Goal: Task Accomplishment & Management: Use online tool/utility

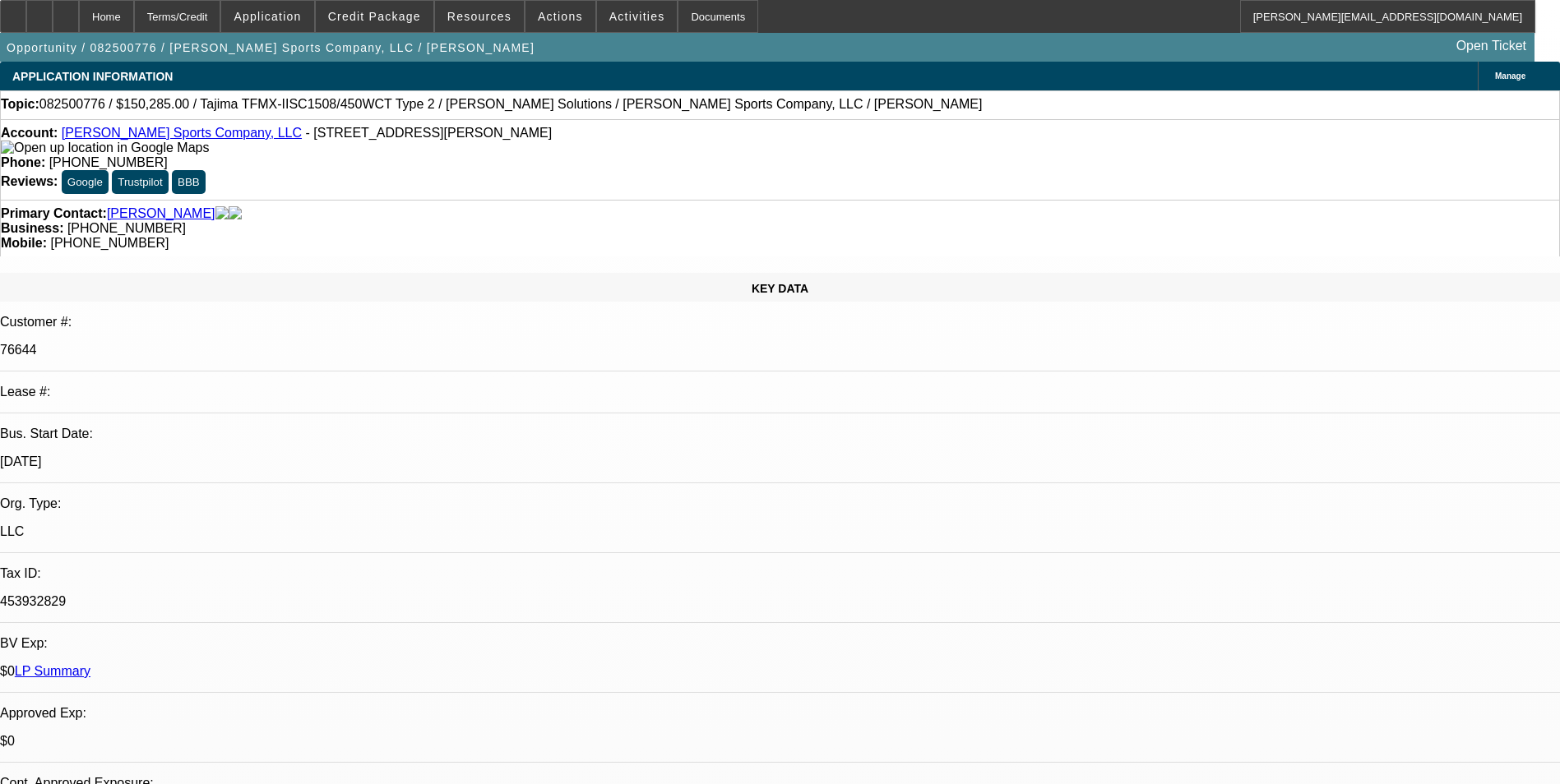
select select "0"
select select "2"
select select "0"
select select "2"
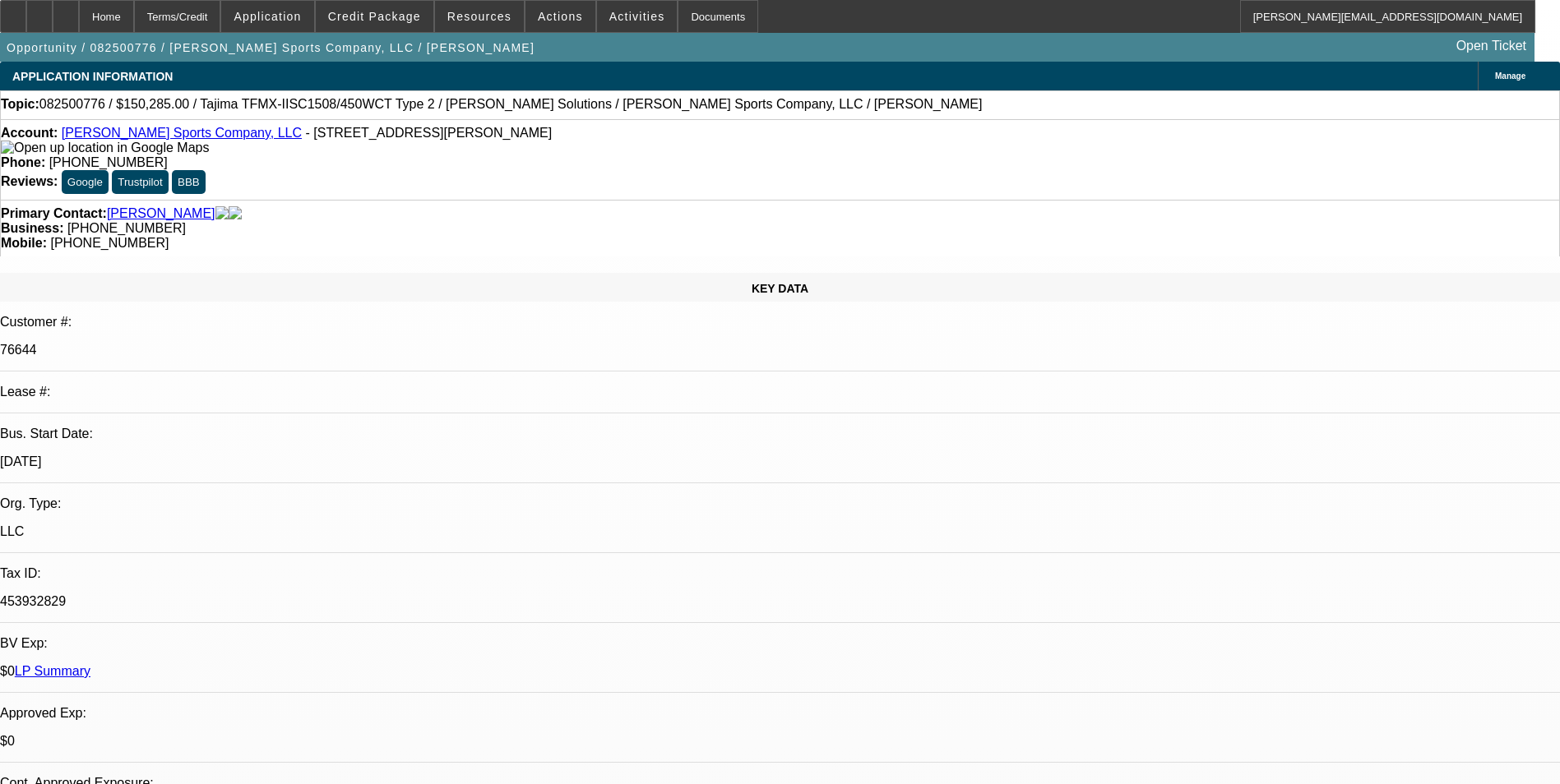
select select "0"
select select "2"
select select "0"
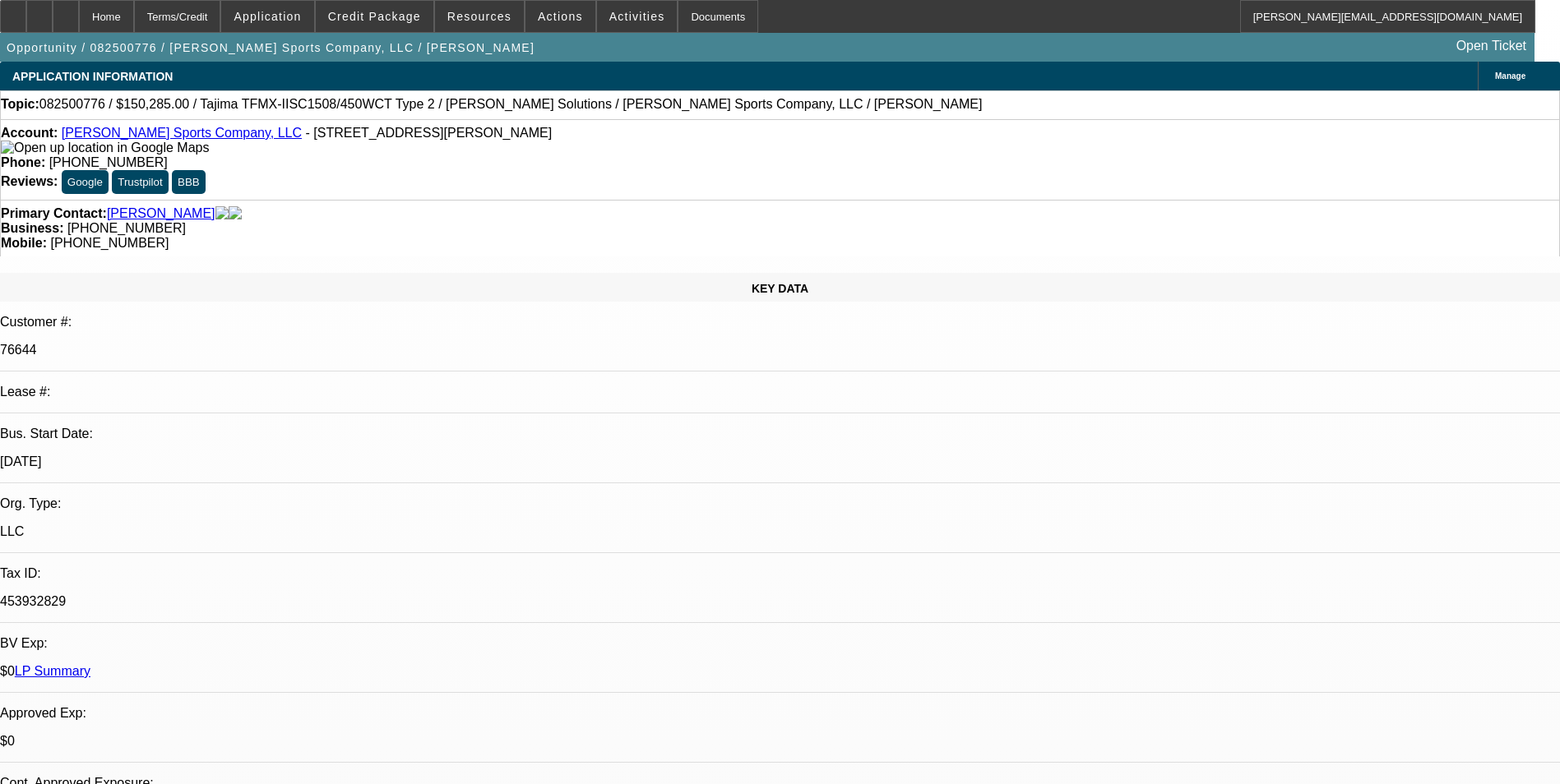
select select "2"
select select "0"
select select "1"
select select "2"
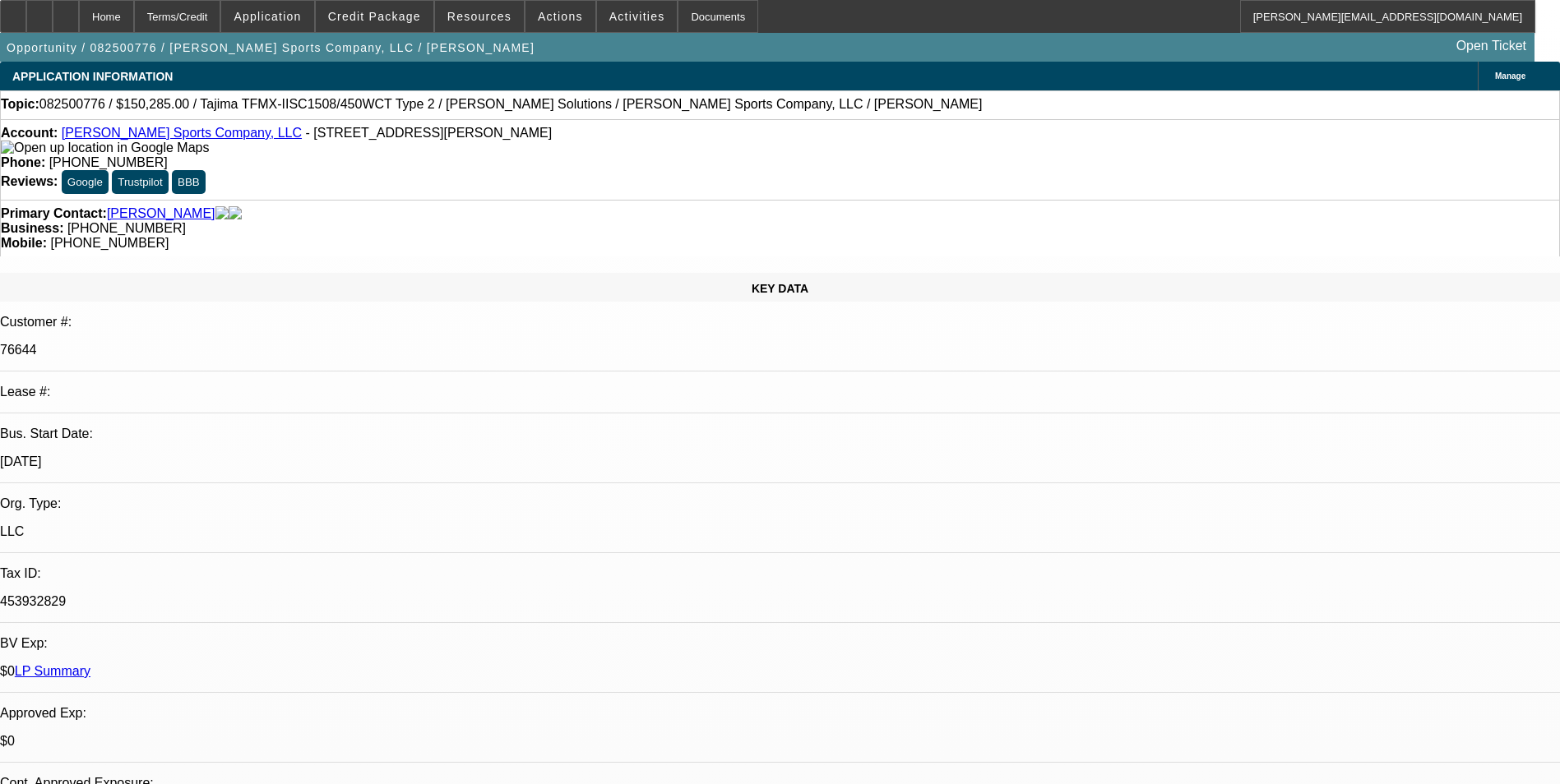
select select "1"
select select "2"
select select "1"
select select "2"
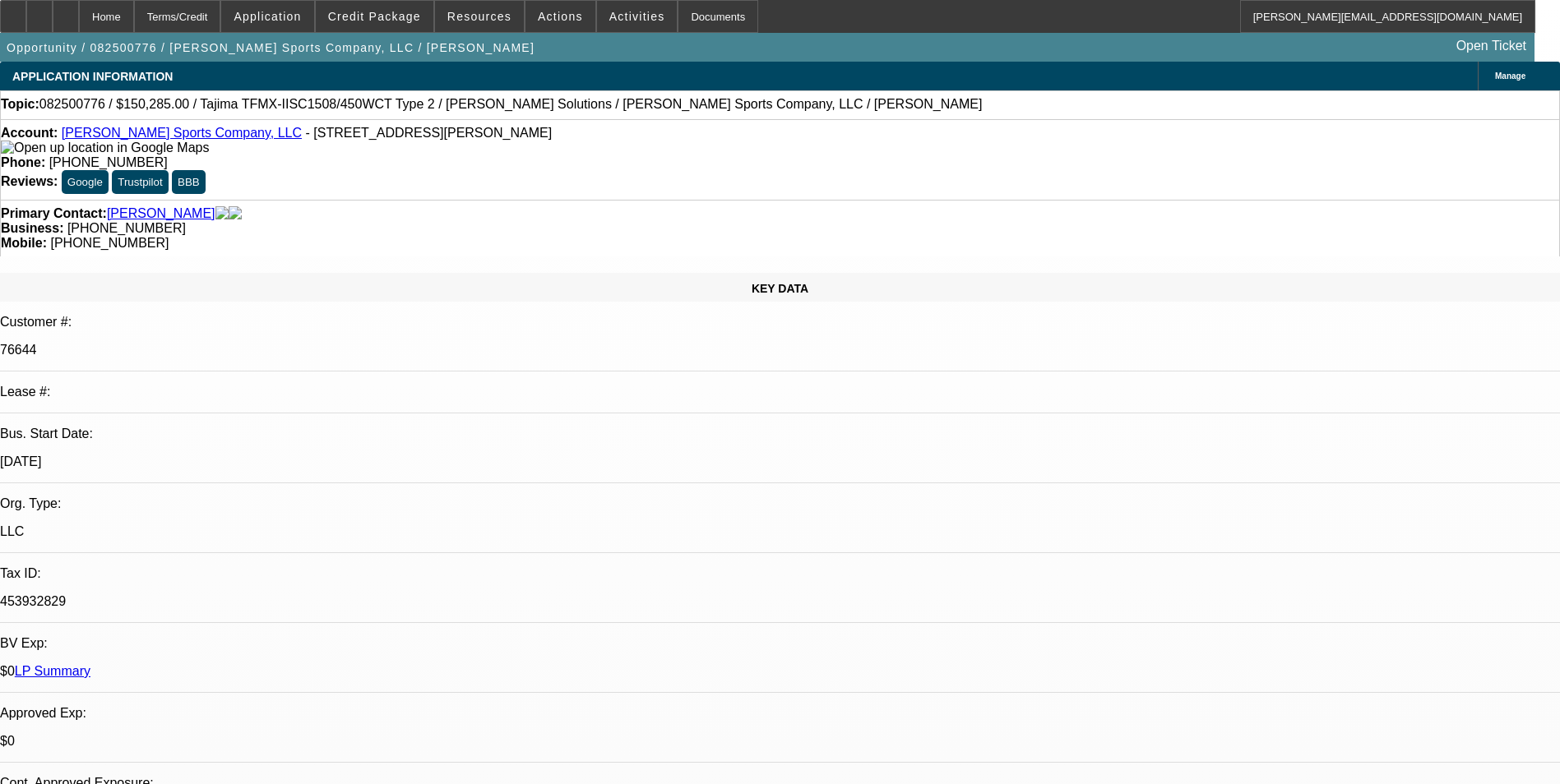
select select "2"
select select "1"
select select "2"
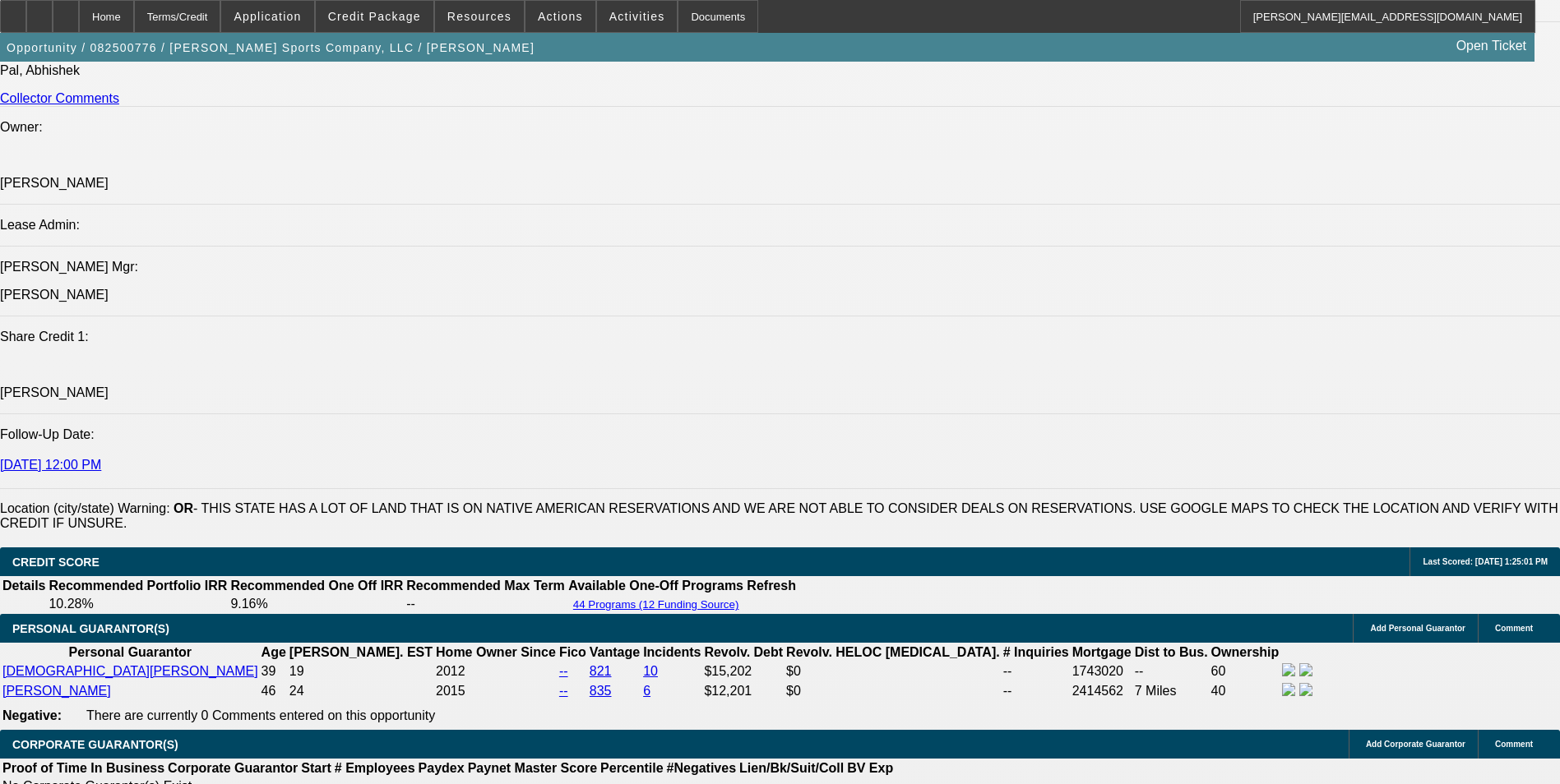
scroll to position [2302, 0]
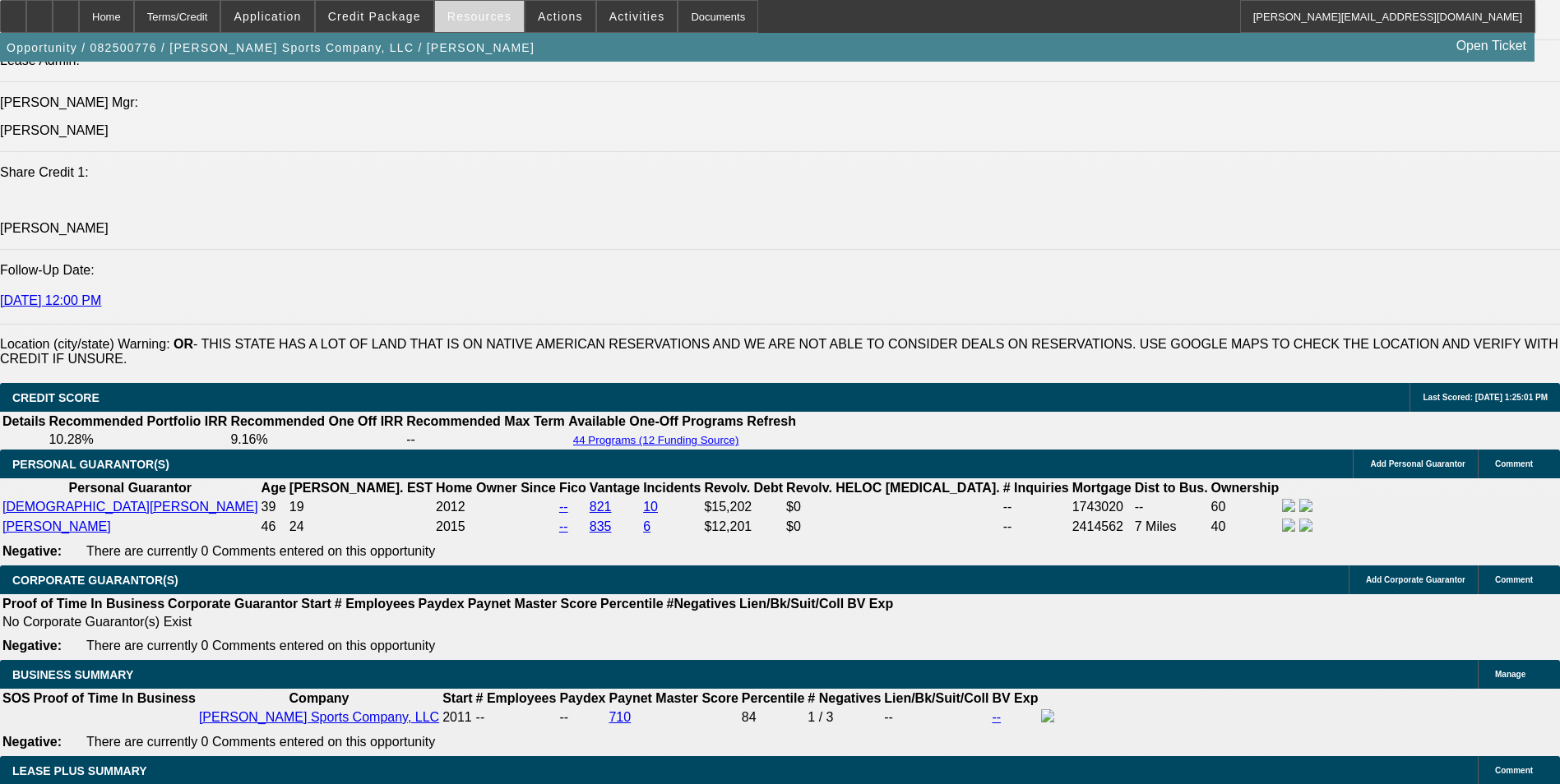
click at [510, 26] on span at bounding box center [480, 16] width 89 height 40
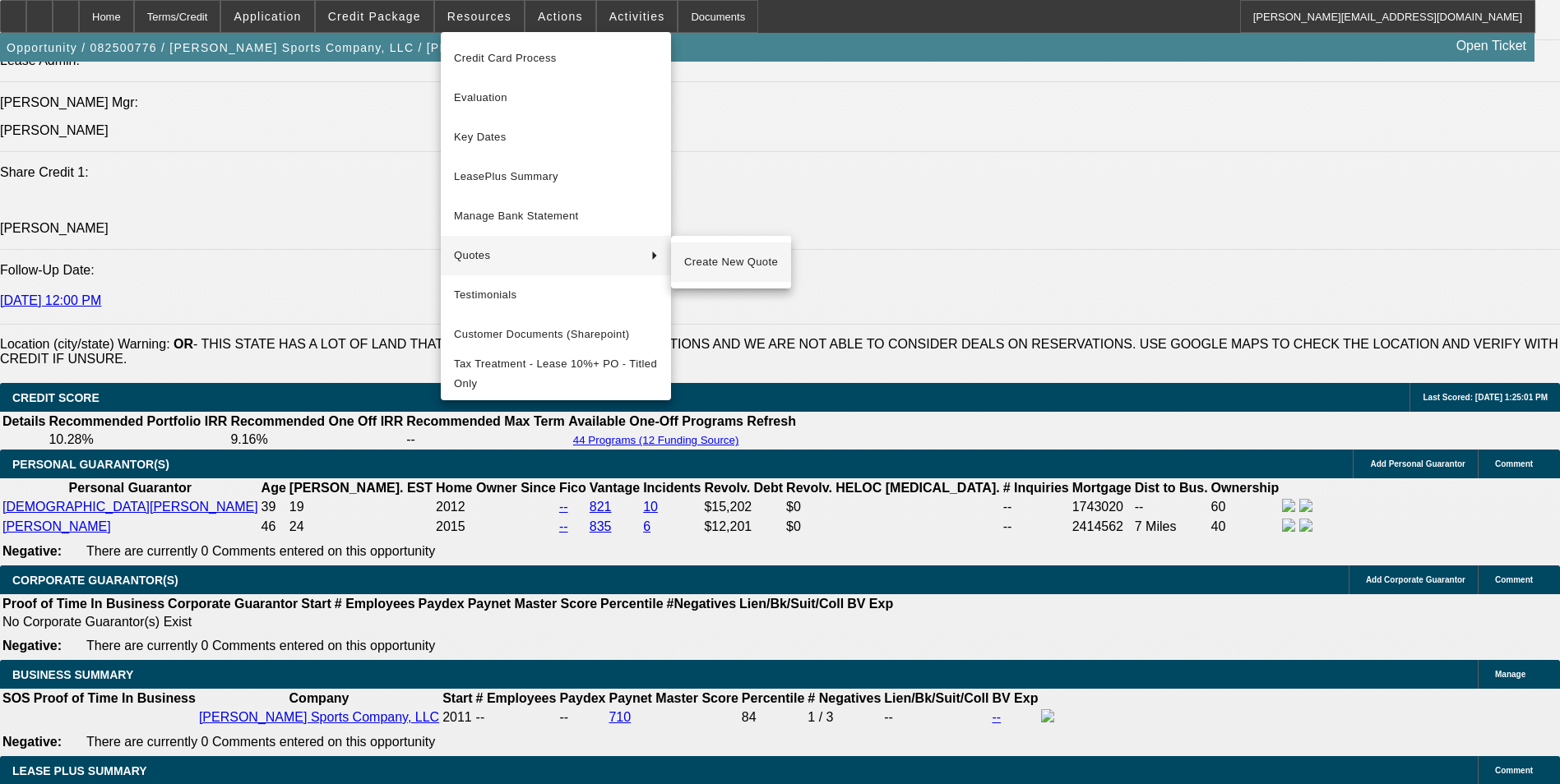
click at [760, 263] on span "Create New Quote" at bounding box center [731, 262] width 94 height 20
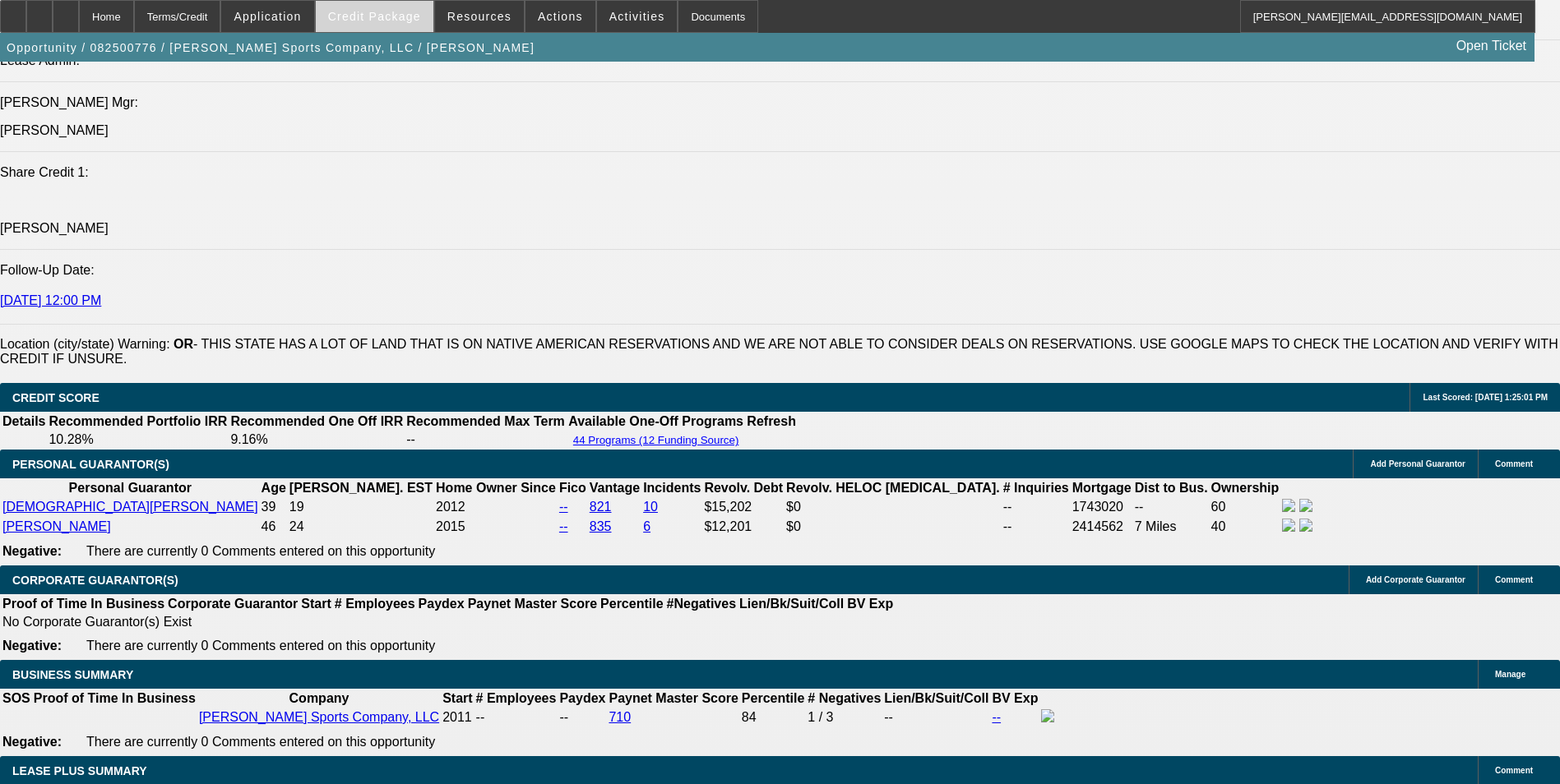
click at [397, 11] on span "Credit Package" at bounding box center [374, 16] width 93 height 13
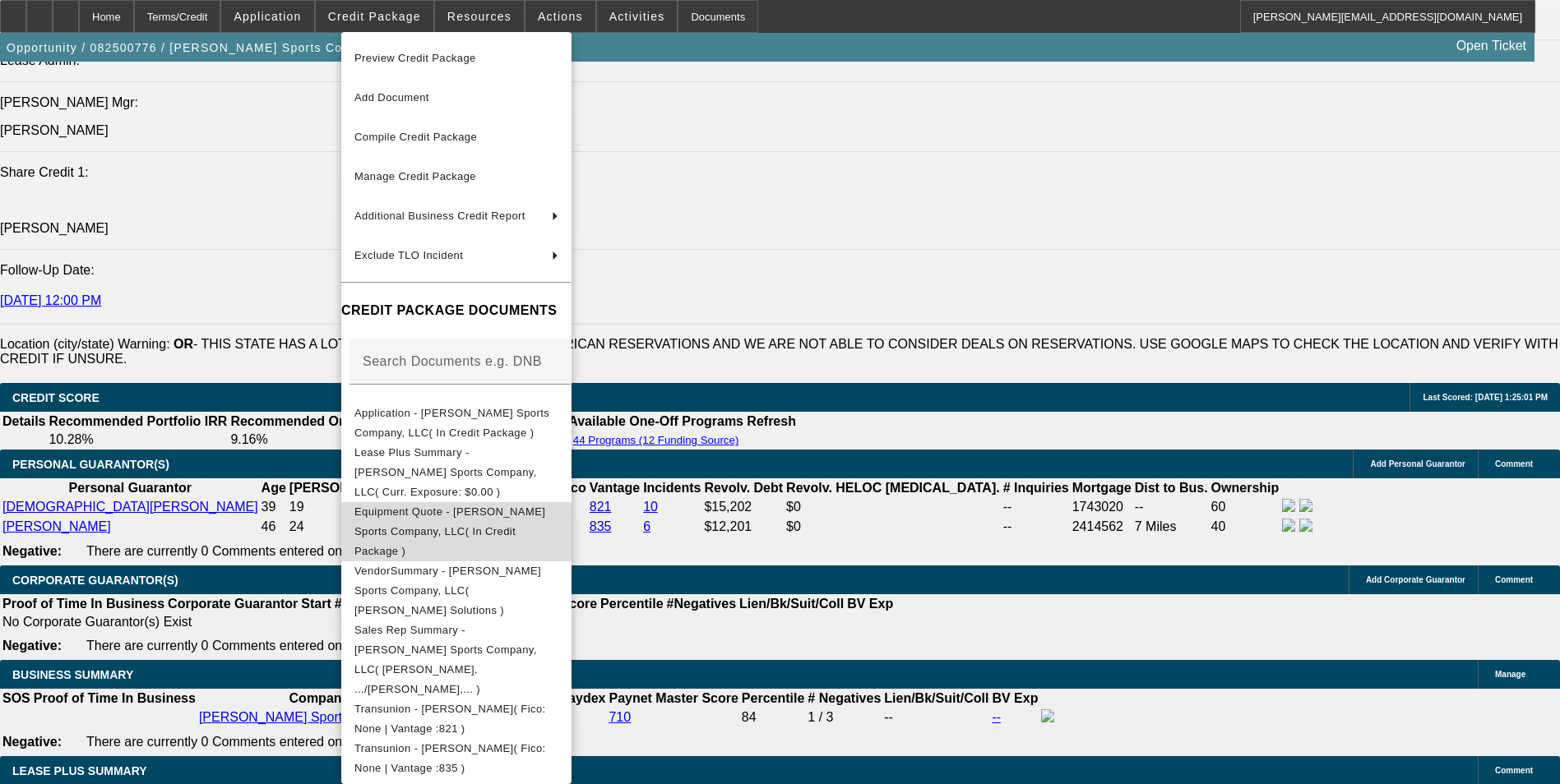
click at [476, 505] on span "Equipment Quote - [PERSON_NAME] Sports Company, LLC( In Credit Package )" at bounding box center [449, 531] width 190 height 52
